Goal: Ask a question

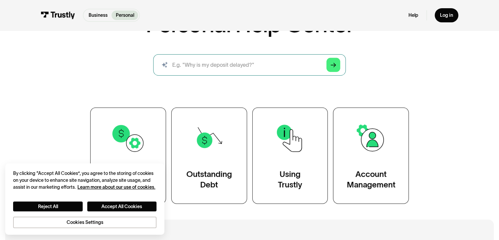
scroll to position [98, 0]
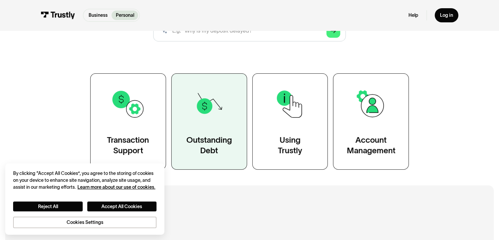
click at [231, 137] on div "Outstanding Debt" at bounding box center [209, 145] width 46 height 21
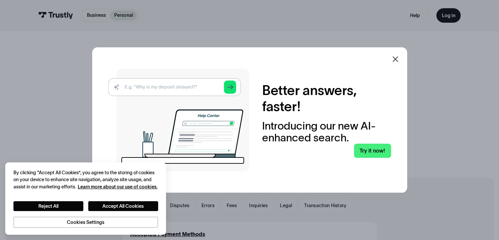
click at [398, 60] on icon at bounding box center [395, 59] width 6 height 6
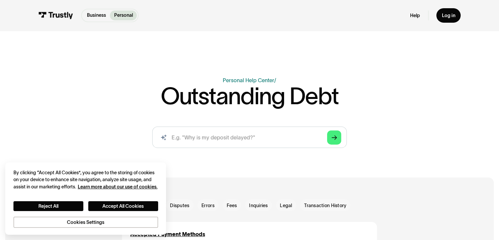
click at [126, 16] on p "Personal" at bounding box center [123, 15] width 19 height 7
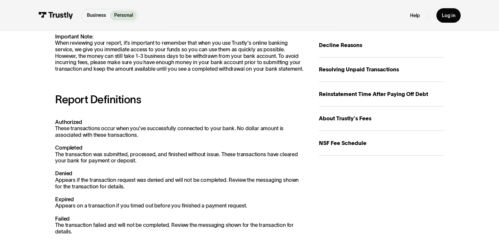
scroll to position [164, 0]
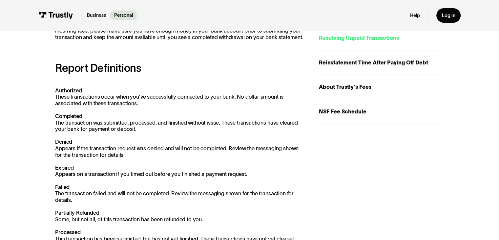
click at [336, 39] on div "Resolving Unpaid Transactions" at bounding box center [381, 38] width 125 height 8
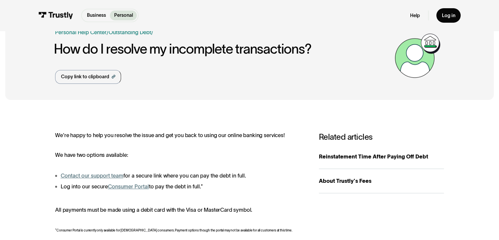
scroll to position [66, 0]
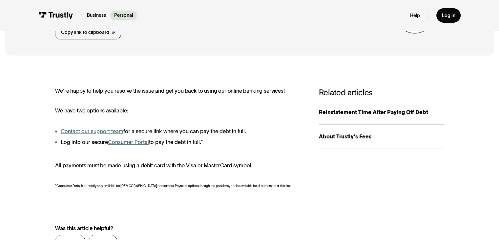
click at [127, 142] on link "Consumer Portal" at bounding box center [128, 142] width 41 height 6
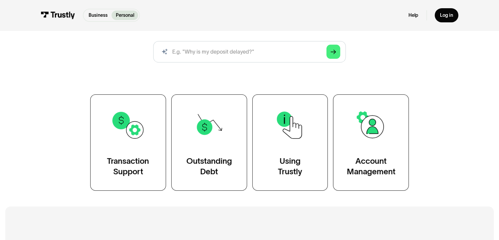
scroll to position [98, 0]
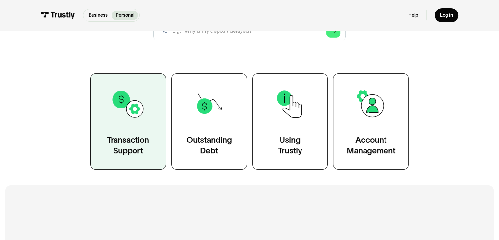
click at [147, 149] on div "Transaction Support" at bounding box center [128, 145] width 42 height 21
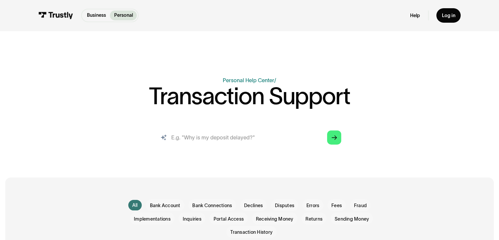
click at [171, 137] on input "search" at bounding box center [249, 136] width 194 height 21
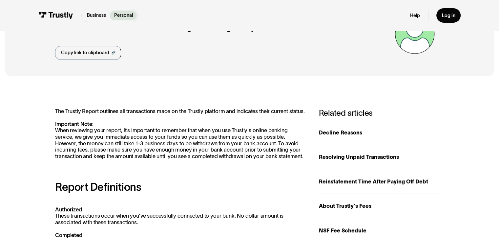
scroll to position [131, 0]
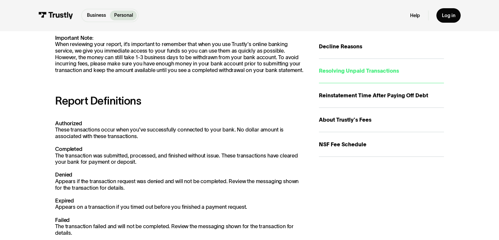
click at [347, 70] on div "Resolving Unpaid Transactions" at bounding box center [381, 71] width 125 height 8
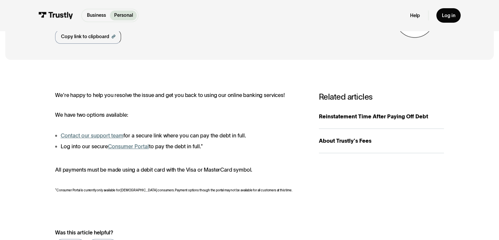
scroll to position [66, 0]
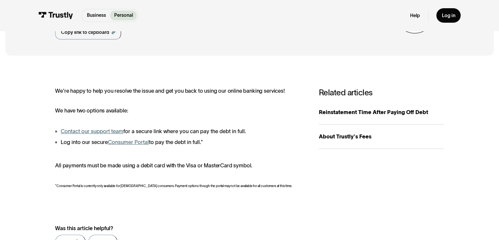
click at [106, 132] on link "Contact our support team" at bounding box center [92, 131] width 63 height 6
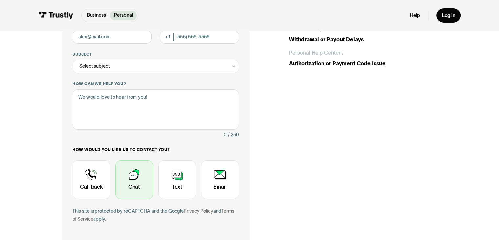
scroll to position [33, 0]
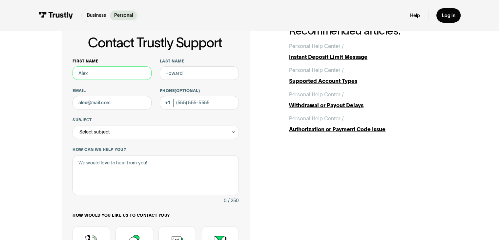
click at [108, 74] on input "First name" at bounding box center [112, 72] width 79 height 13
type input "[PERSON_NAME]"
type input "[PHONE_NUMBER]"
drag, startPoint x: 115, startPoint y: 104, endPoint x: 82, endPoint y: 102, distance: 32.5
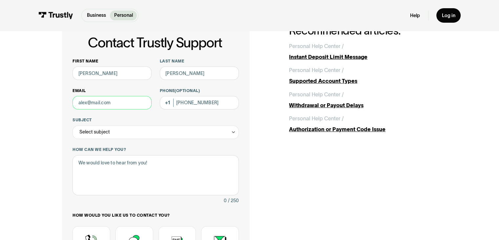
click at [82, 102] on input "Email" at bounding box center [112, 102] width 79 height 13
click at [86, 104] on input "Email" at bounding box center [112, 102] width 79 height 13
type input "[EMAIL_ADDRESS][DOMAIN_NAME]"
click at [129, 133] on div "Select subject" at bounding box center [156, 131] width 166 height 13
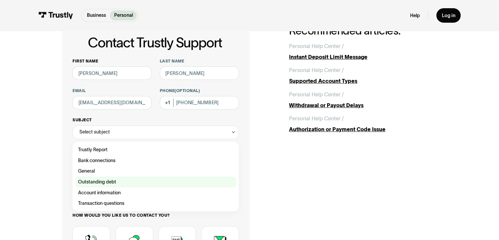
click at [116, 182] on div "Contact Trustly Support" at bounding box center [155, 181] width 161 height 11
type input "**********"
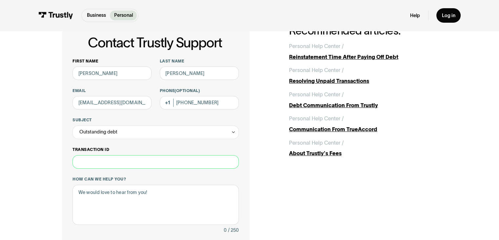
click at [112, 164] on input "Transaction ID" at bounding box center [156, 161] width 166 height 13
click at [81, 162] on input "Transaction ID" at bounding box center [156, 161] width 166 height 13
paste input "**********"
type input "**********"
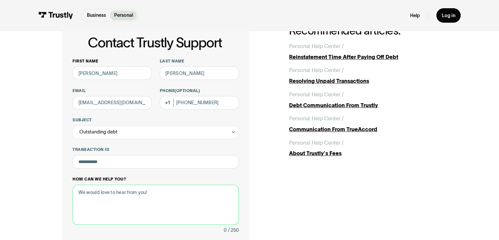
click at [98, 196] on textarea "How can we help you?" at bounding box center [156, 204] width 166 height 40
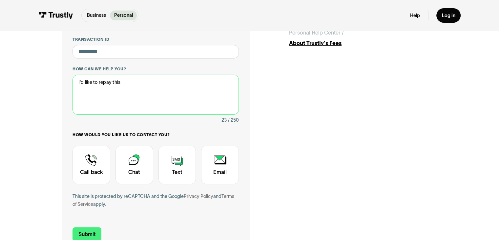
scroll to position [164, 0]
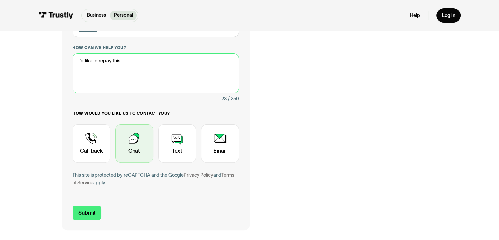
type textarea "I'd like to repay this"
click at [128, 149] on div "Contact Trustly Support" at bounding box center [135, 143] width 38 height 39
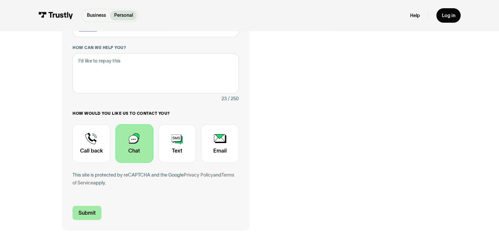
click at [86, 213] on input "Submit" at bounding box center [87, 212] width 29 height 14
type input "[PHONE_NUMBER]"
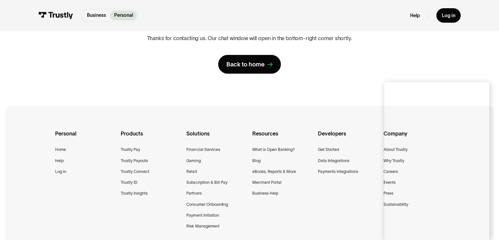
scroll to position [98, 0]
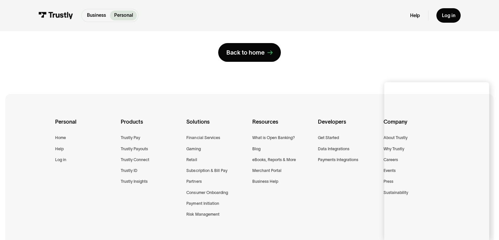
click at [369, 59] on div "**********" at bounding box center [249, 10] width 375 height 102
